Goal: Contribute content

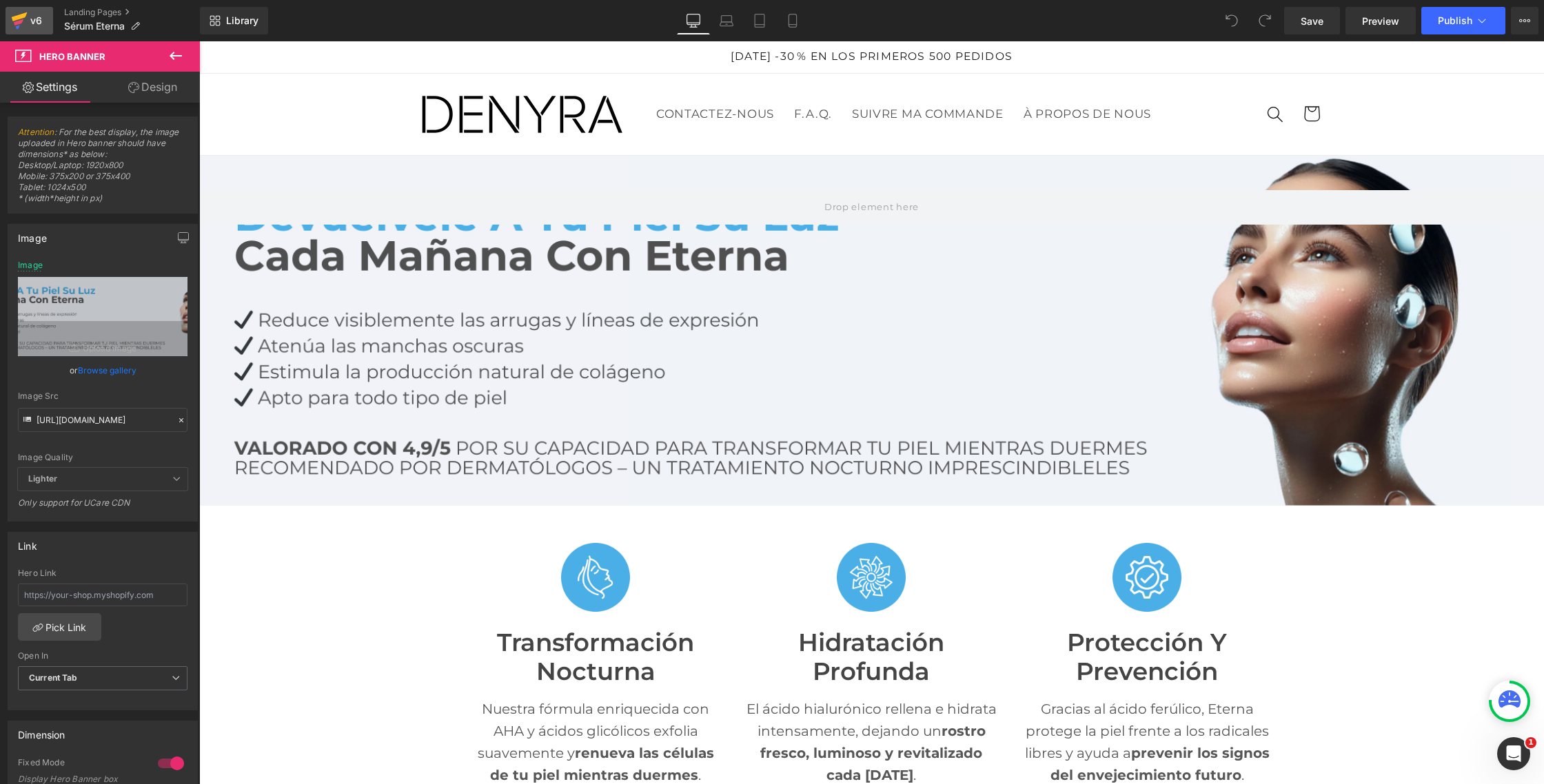
drag, startPoint x: 0, startPoint y: 0, endPoint x: 22, endPoint y: 20, distance: 29.7
click at [22, 20] on icon at bounding box center [18, 22] width 10 height 6
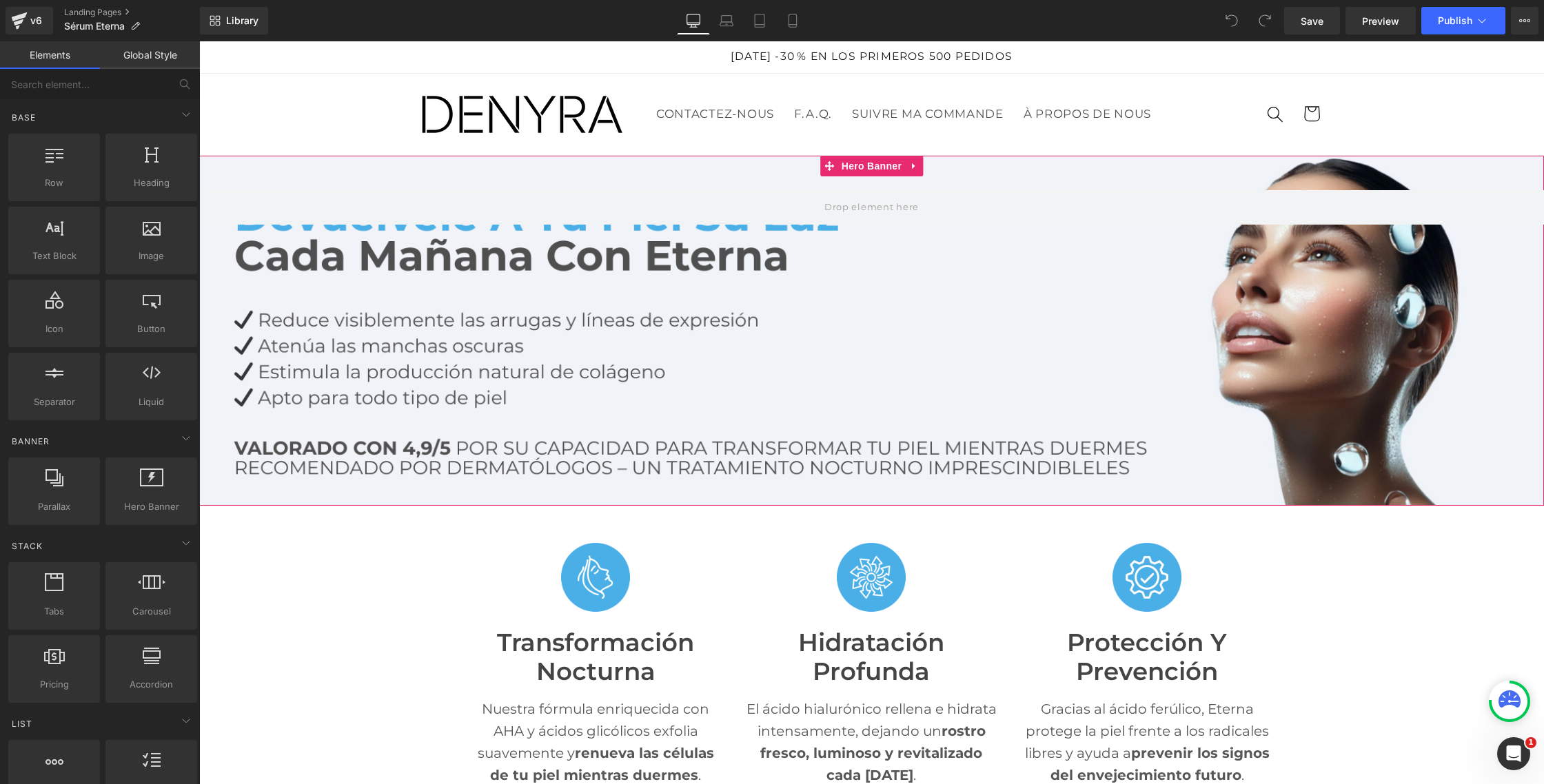
click at [550, 357] on div at bounding box center [871, 330] width 1345 height 350
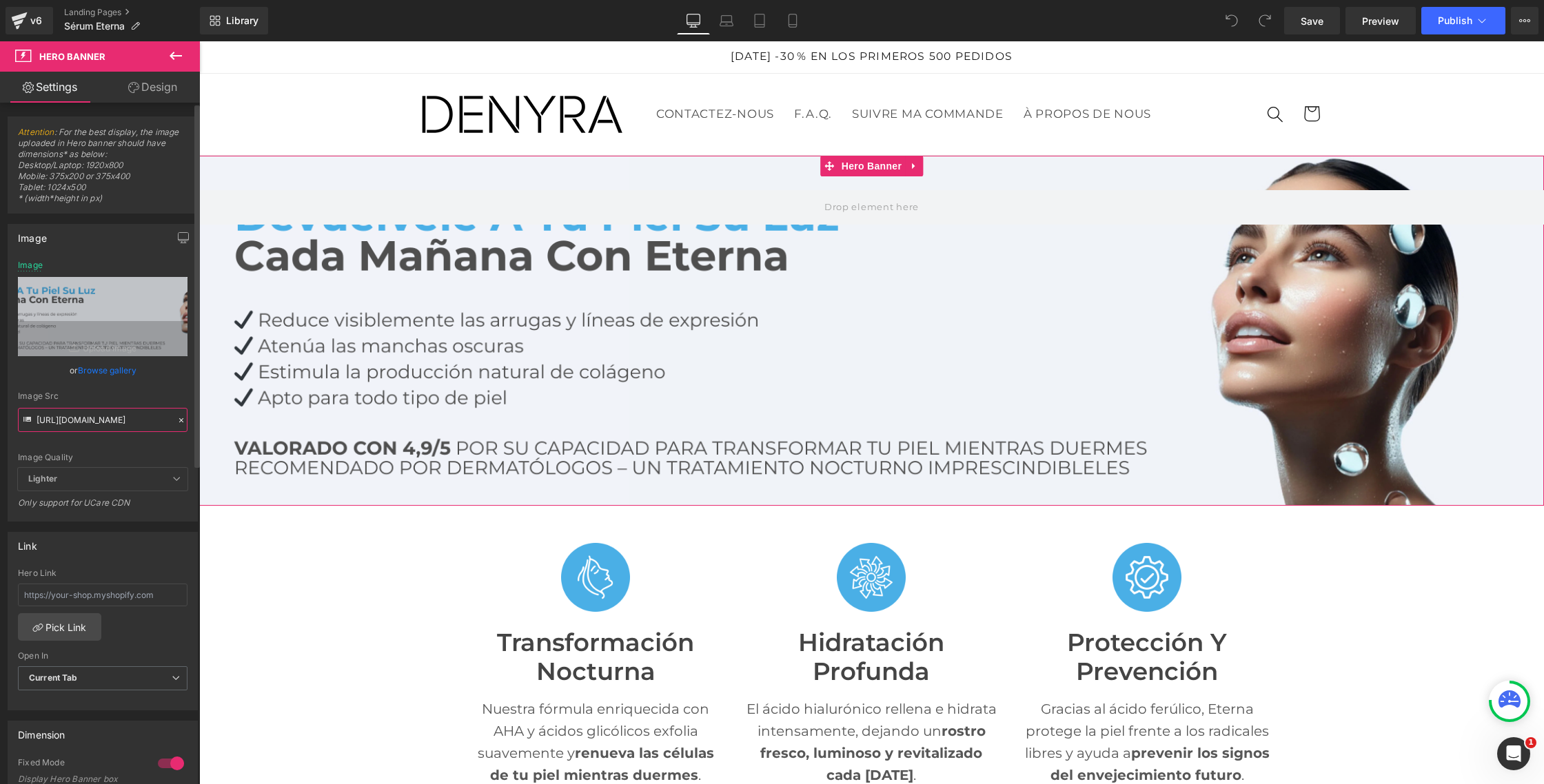
click at [88, 423] on input "[URL][DOMAIN_NAME]" at bounding box center [102, 420] width 169 height 24
click at [88, 424] on input "[URL][DOMAIN_NAME]" at bounding box center [102, 420] width 169 height 24
click at [88, 423] on input "[URL][DOMAIN_NAME]" at bounding box center [102, 420] width 169 height 24
click at [105, 422] on input "https://cdn.shopify.com/s/files/1/0750/4943/5373/files/ES_1.jpg?v=1756977631" at bounding box center [102, 420] width 169 height 24
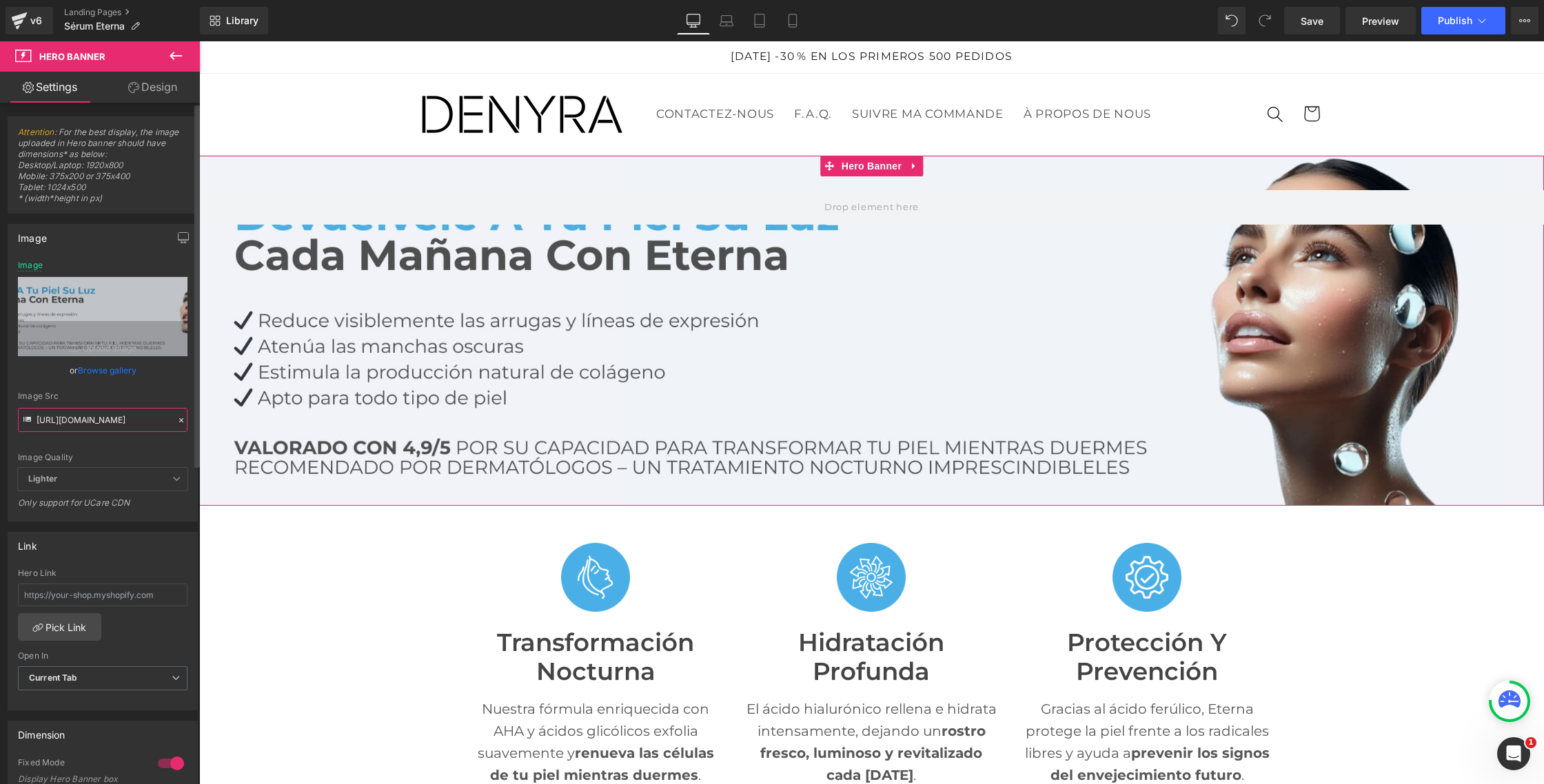
click at [105, 422] on input "https://cdn.shopify.com/s/files/1/0750/4943/5373/files/ES_1.jpg?v=1756977631" at bounding box center [102, 420] width 169 height 24
paste input "2_1.jpg?v=1756977852"
type input "https://cdn.shopify.com/s/files/1/0750/4943/5373/files/ES_2_1.jpg?v=1756977852"
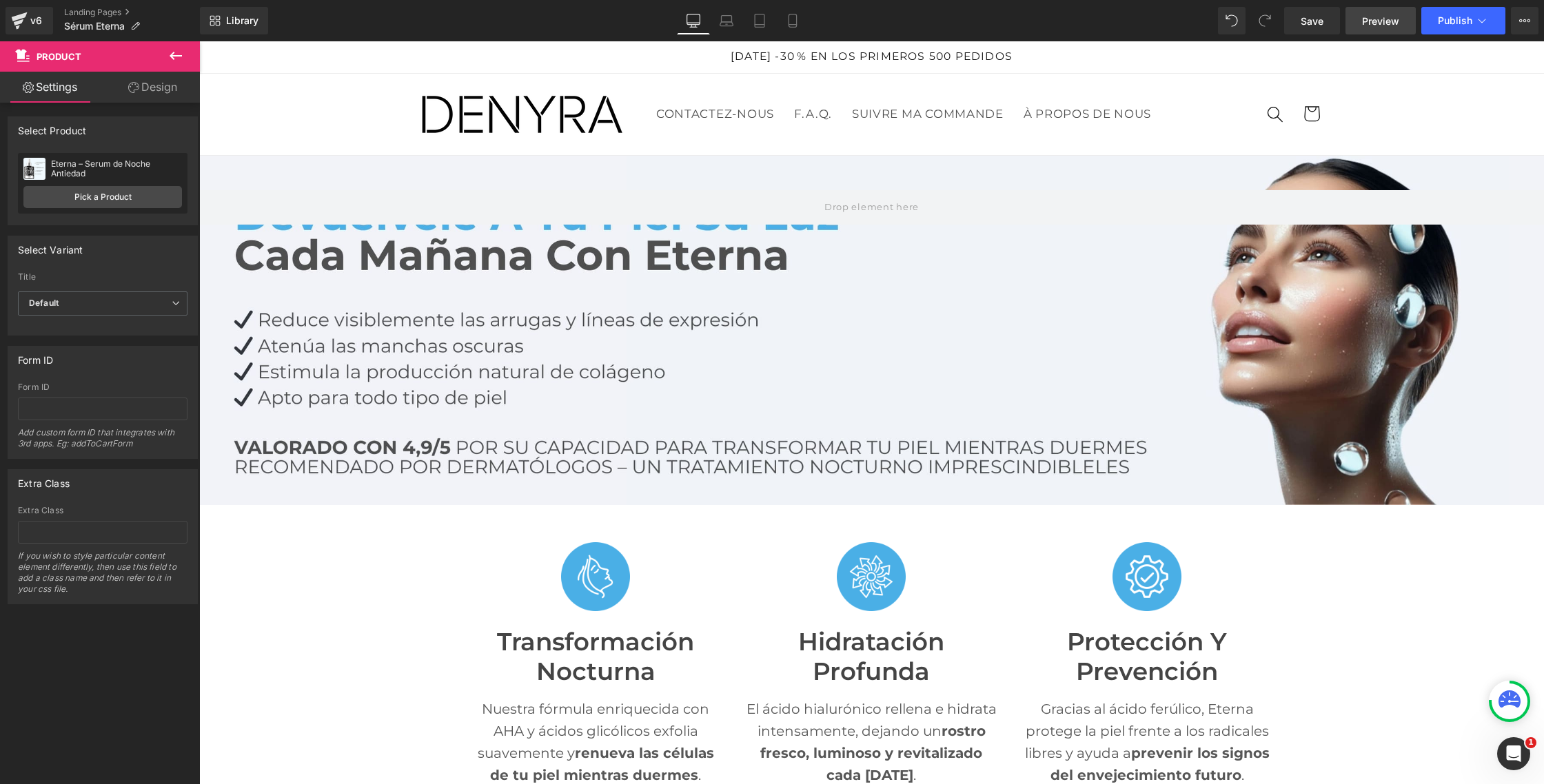
click at [1372, 18] on span "Preview" at bounding box center [1380, 21] width 38 height 14
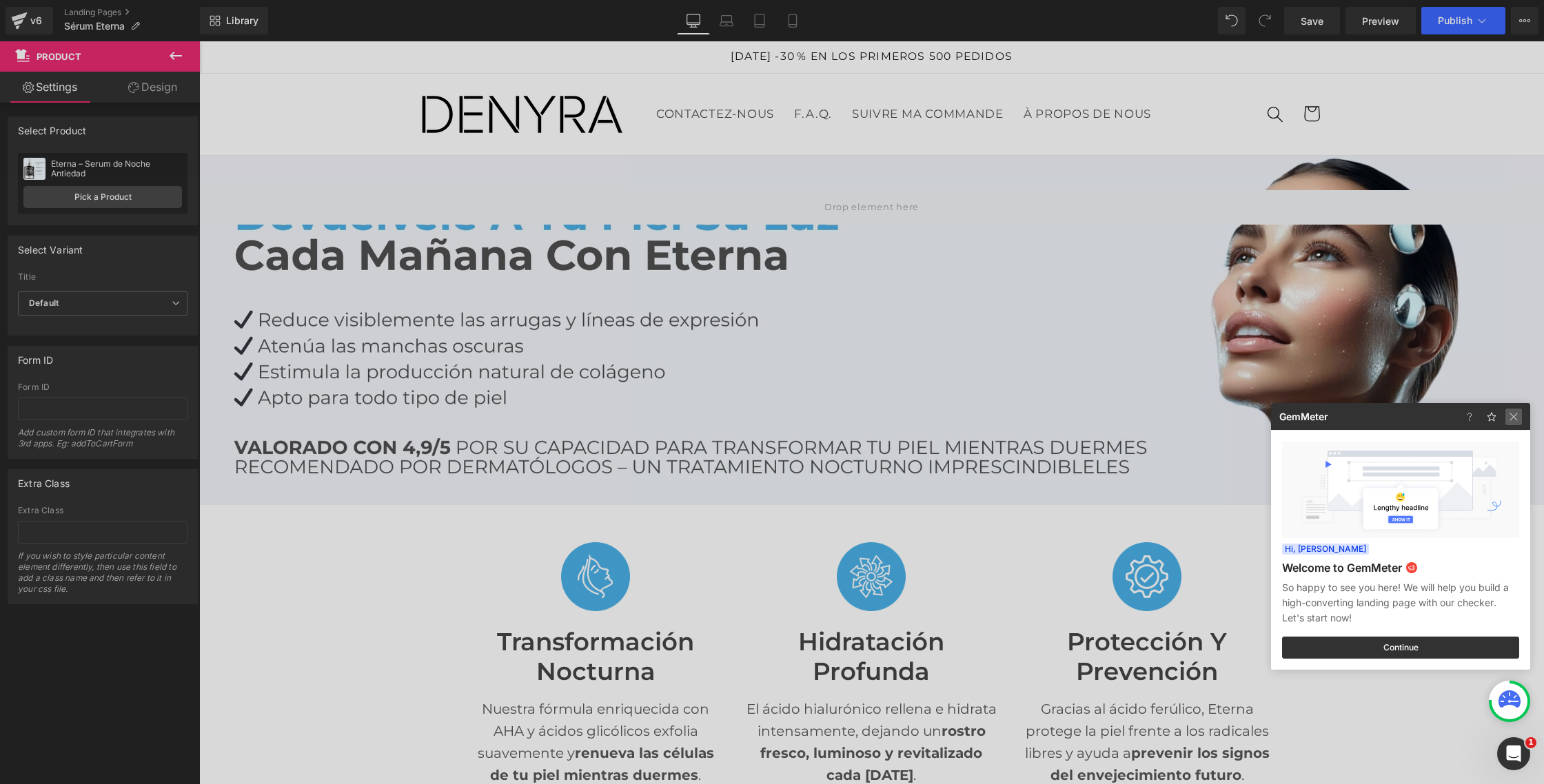
click at [1518, 414] on img at bounding box center [1513, 416] width 17 height 17
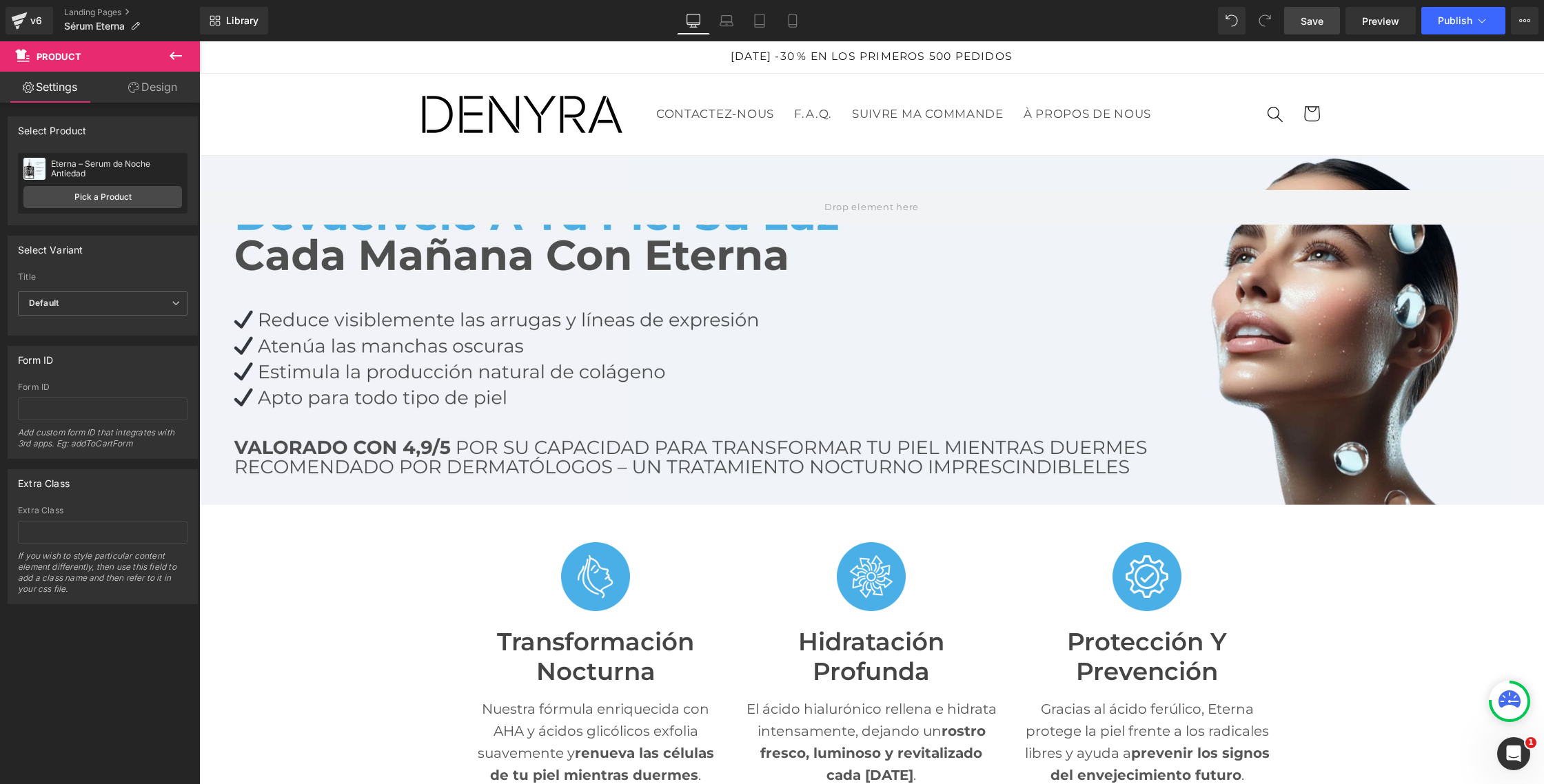
drag, startPoint x: 1315, startPoint y: 28, endPoint x: 1080, endPoint y: 20, distance: 235.1
click at [1315, 28] on link "Save" at bounding box center [1312, 21] width 56 height 28
click at [1456, 23] on span "Publish" at bounding box center [1455, 21] width 34 height 11
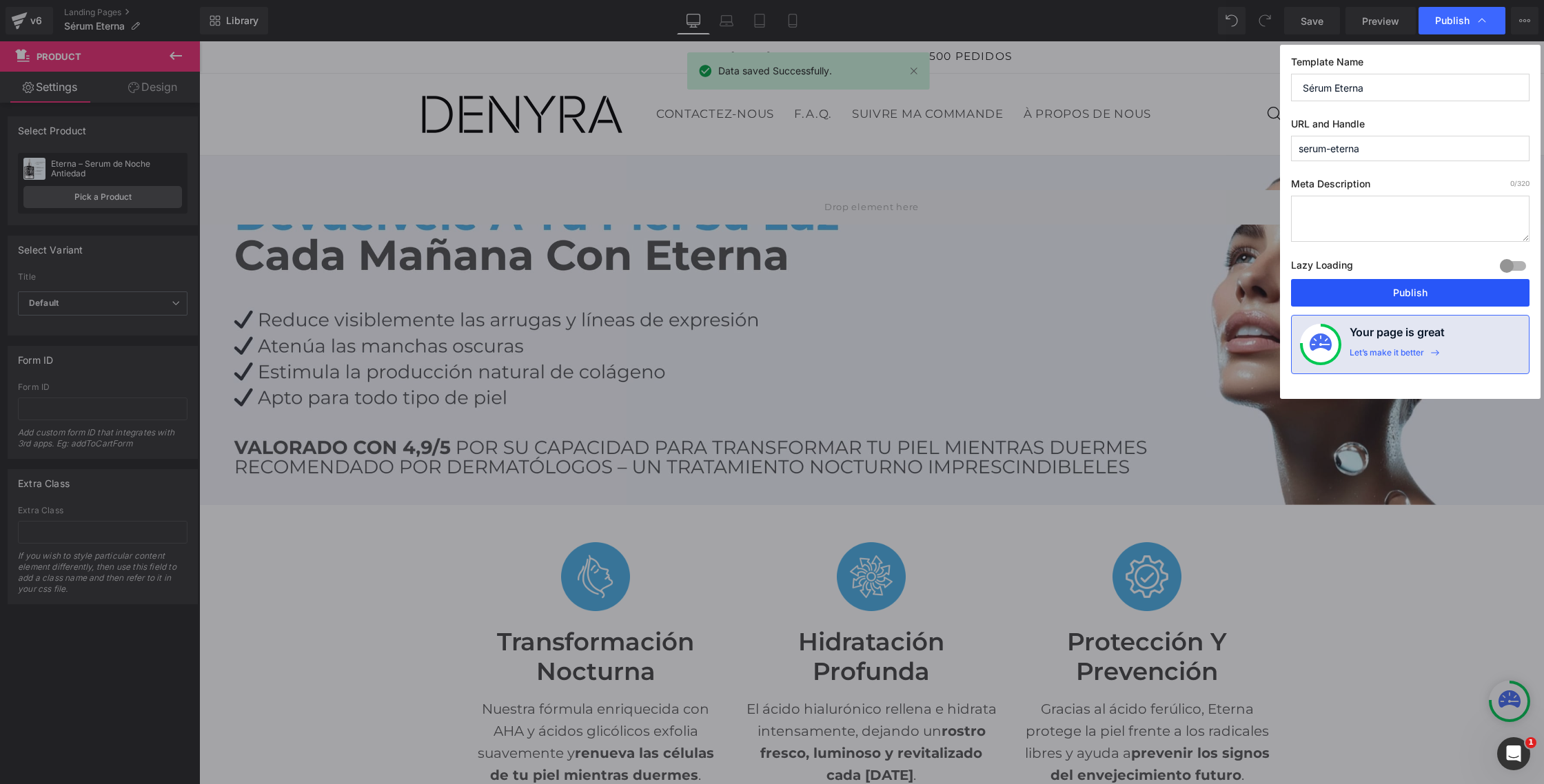
drag, startPoint x: 1390, startPoint y: 288, endPoint x: 1191, endPoint y: 246, distance: 203.4
click at [1390, 288] on button "Publish" at bounding box center [1410, 293] width 239 height 28
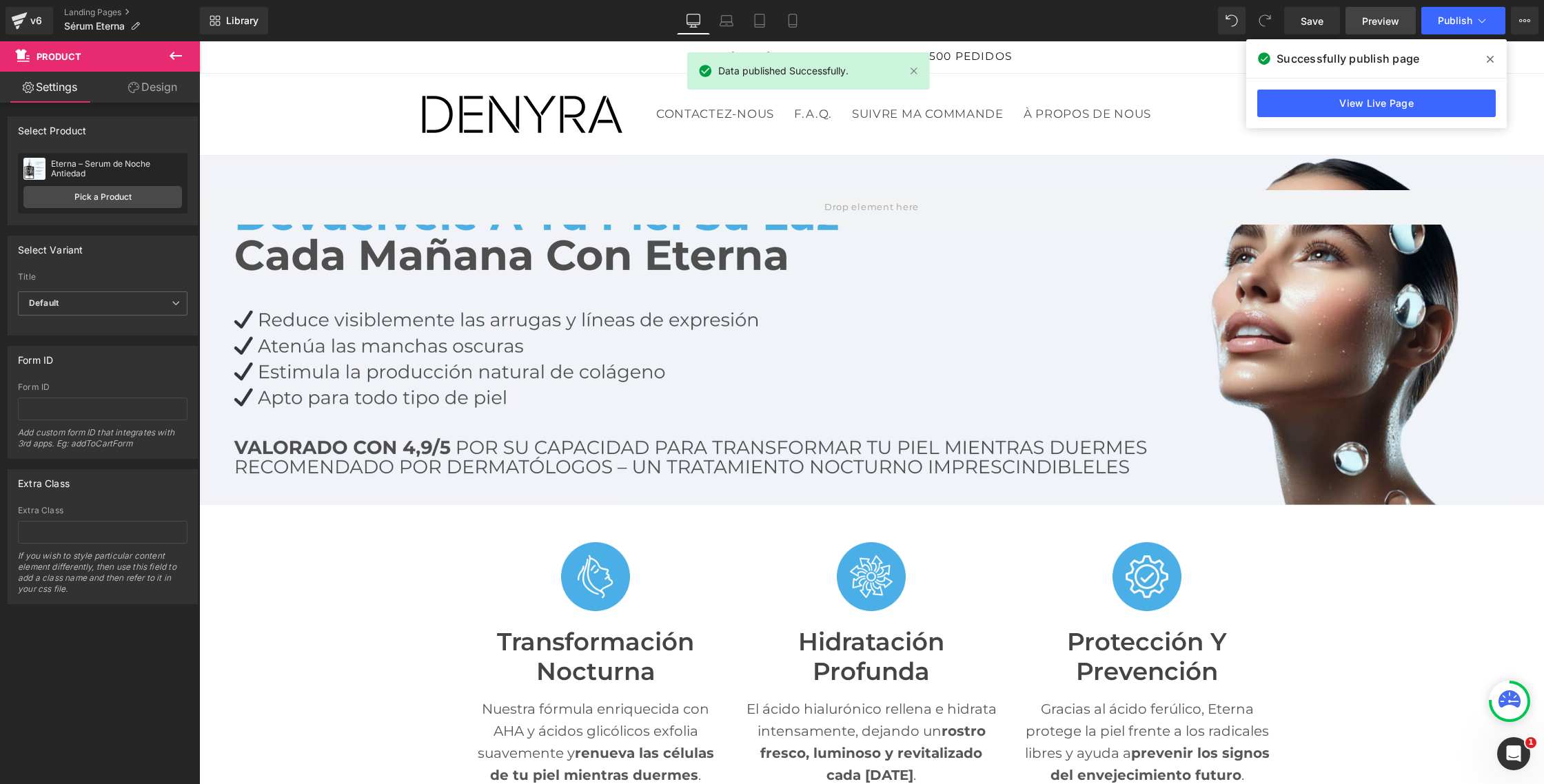
click at [1350, 13] on link "Preview" at bounding box center [1380, 21] width 70 height 28
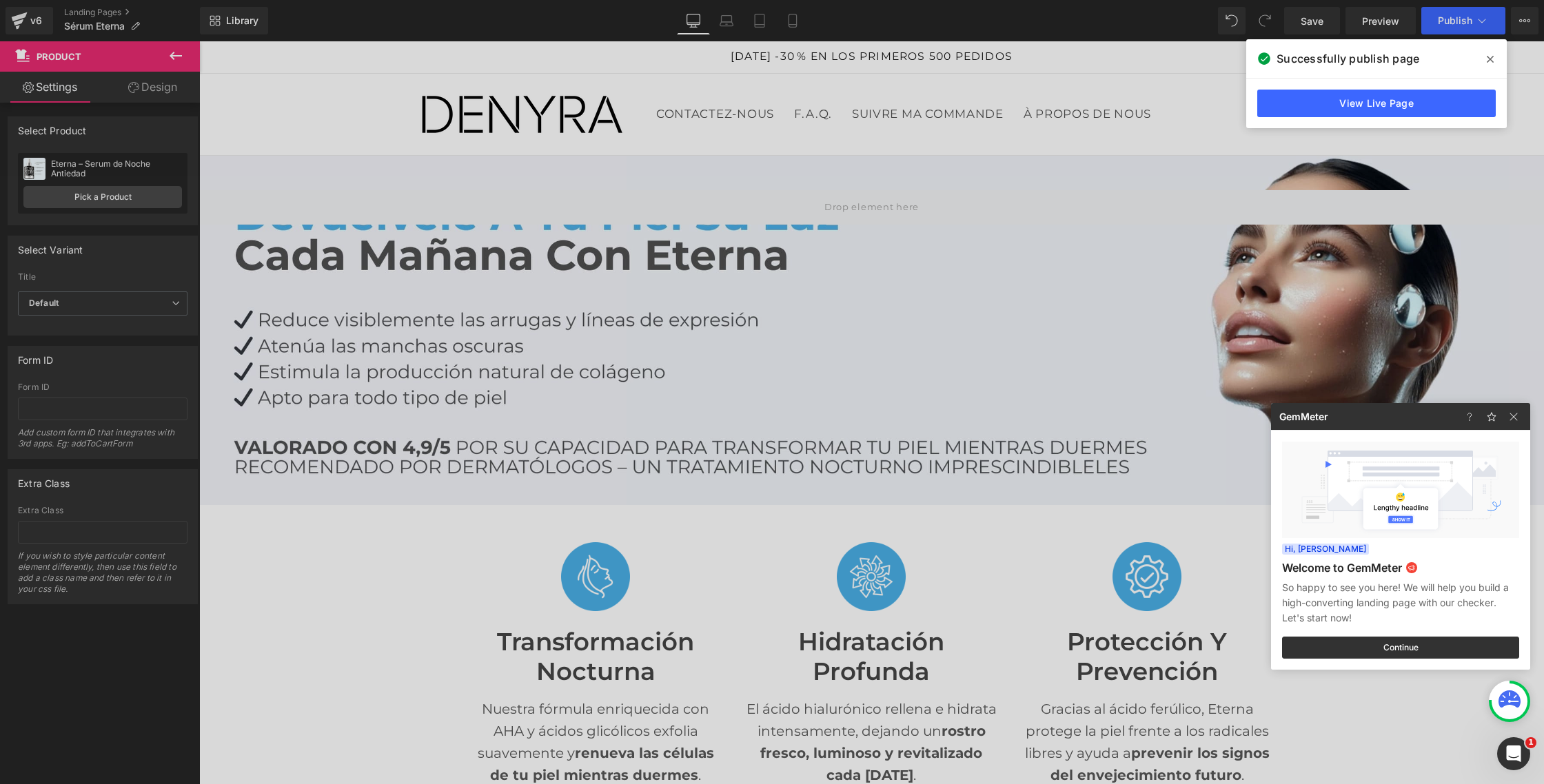
click at [292, 100] on div at bounding box center [772, 392] width 1544 height 784
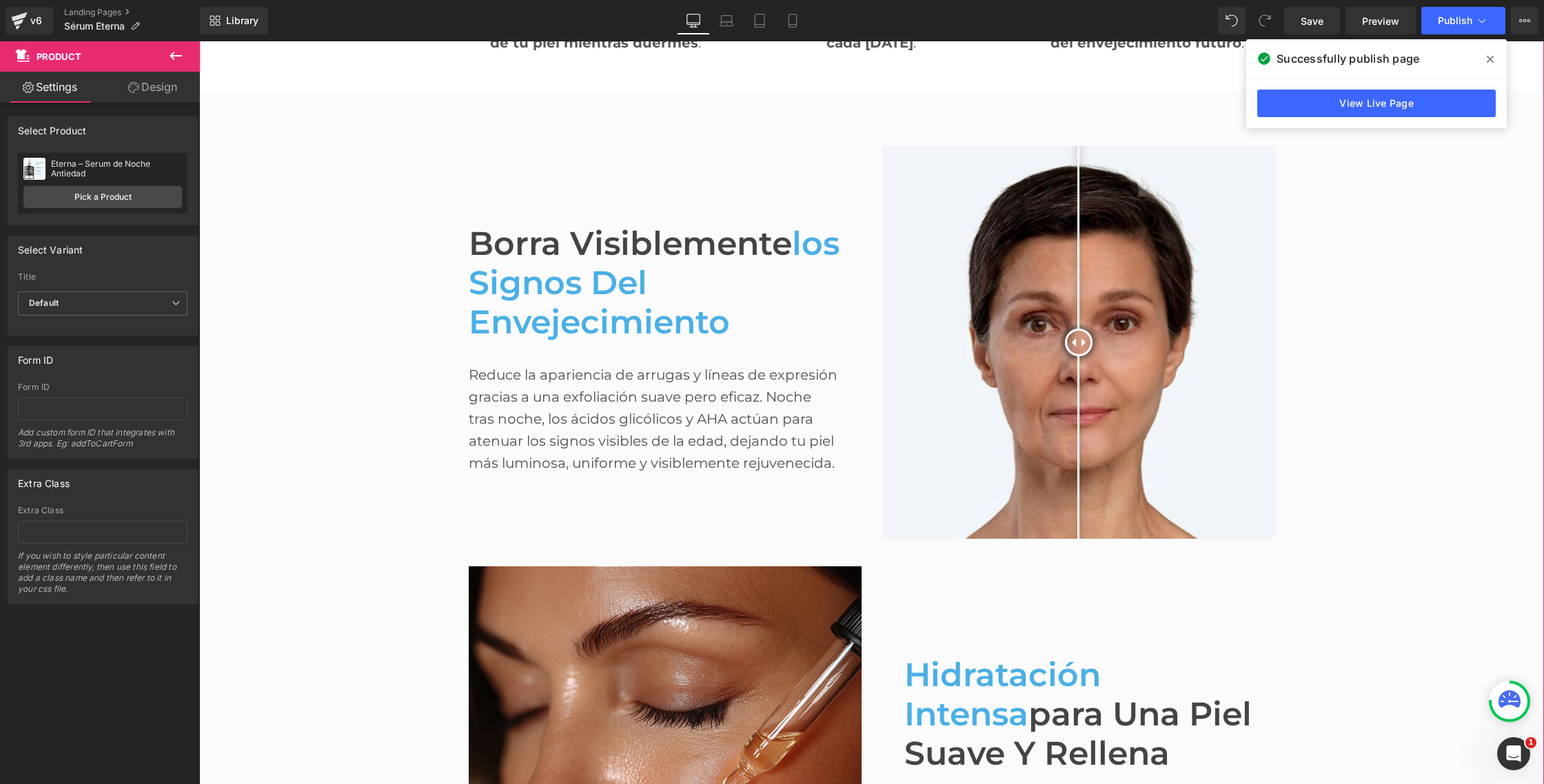
scroll to position [737, 0]
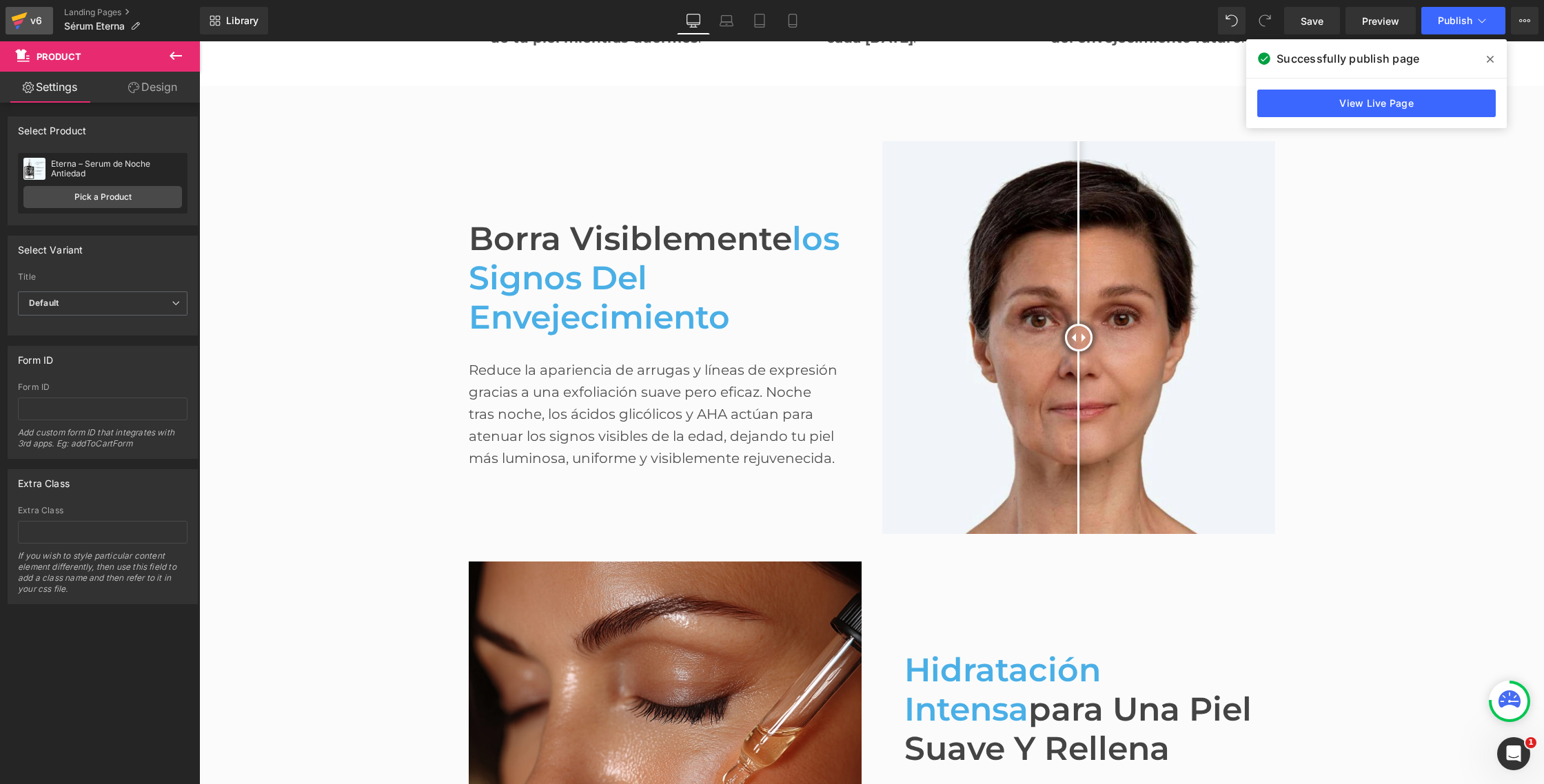
click at [19, 13] on icon at bounding box center [19, 20] width 17 height 34
